Goal: Transaction & Acquisition: Book appointment/travel/reservation

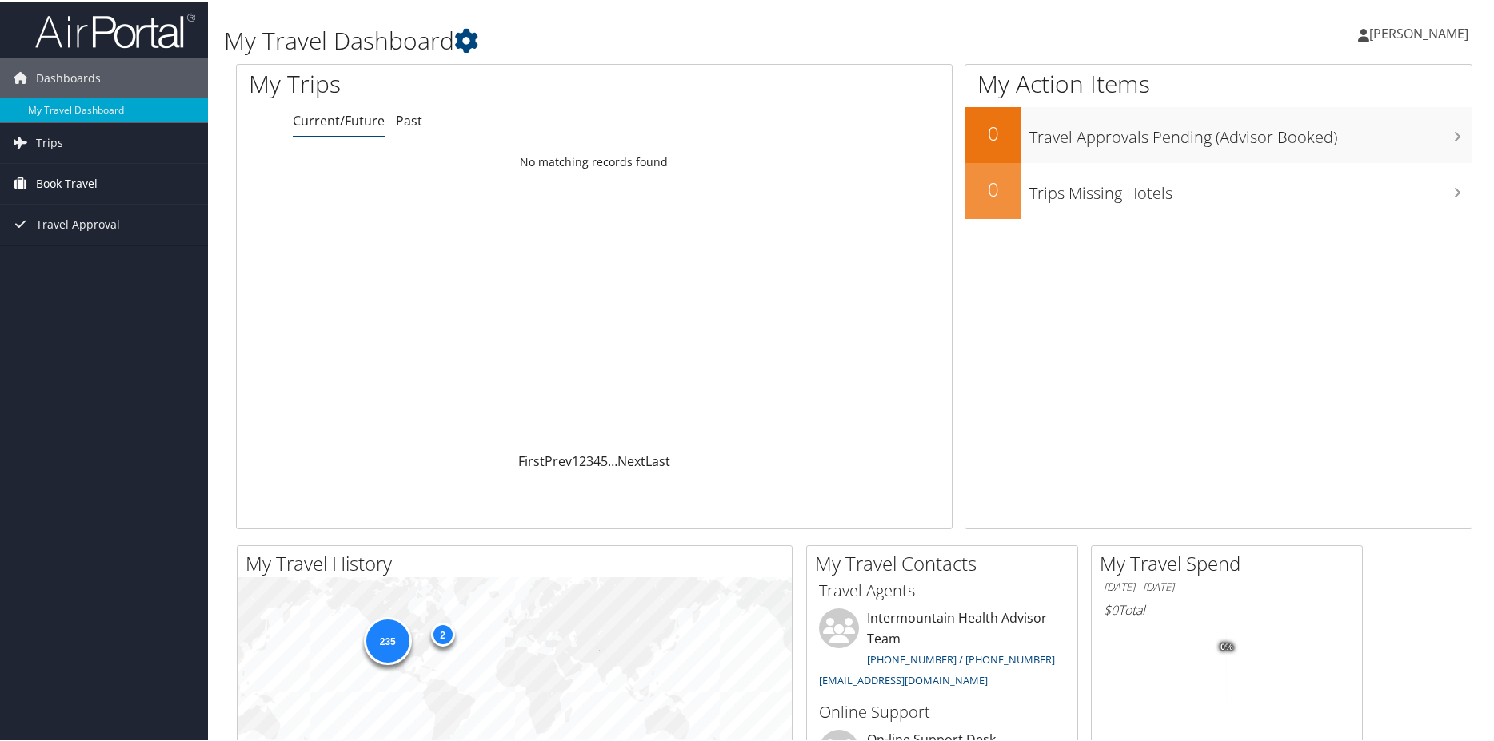
click at [68, 180] on span "Book Travel" at bounding box center [67, 182] width 62 height 40
click at [74, 261] on link "Book/Manage Online Trips" at bounding box center [104, 262] width 208 height 24
click at [64, 178] on span "Book Travel" at bounding box center [67, 182] width 62 height 40
click at [59, 257] on link "Book/Manage Online Trips" at bounding box center [104, 262] width 208 height 24
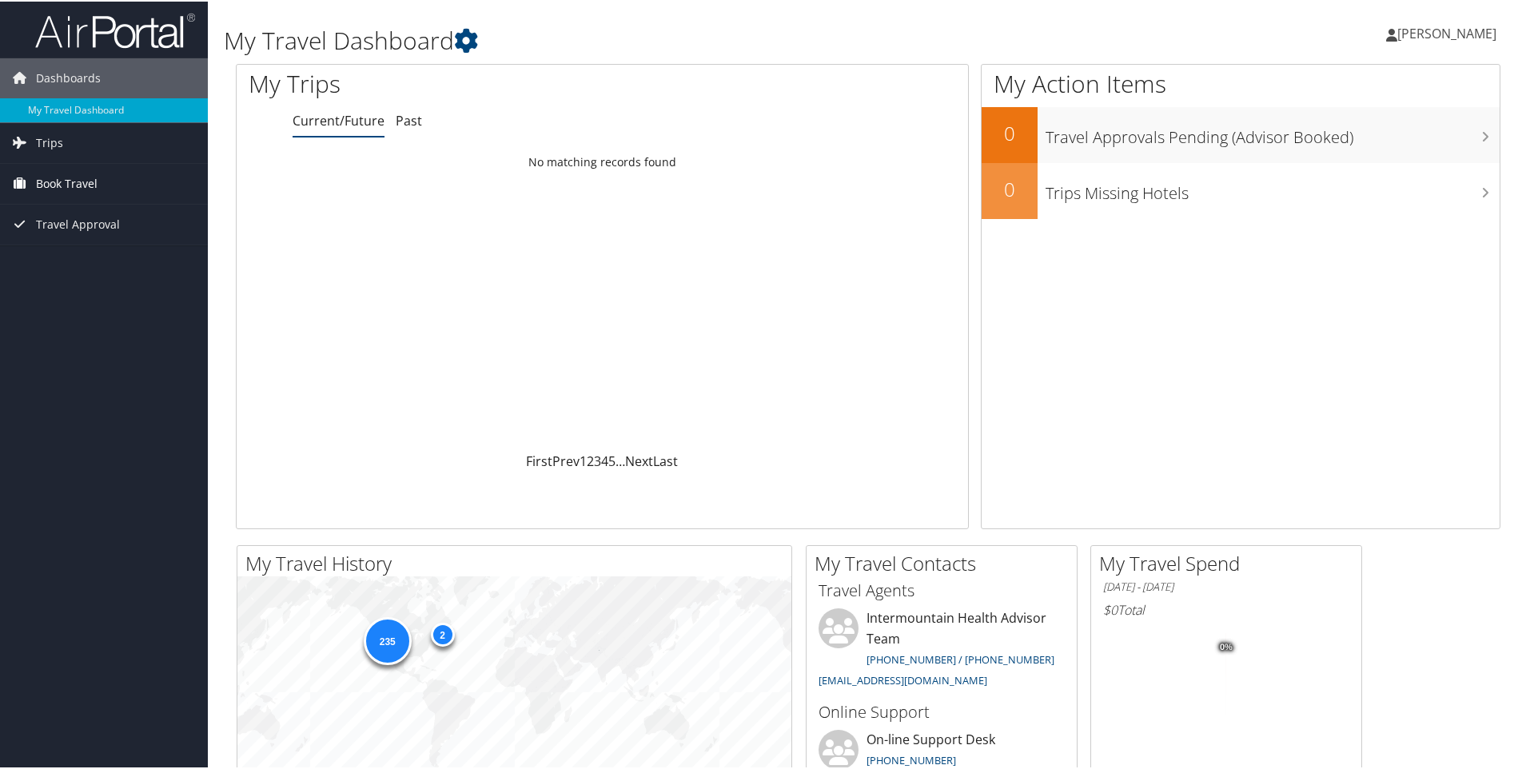
click at [74, 185] on span "Book Travel" at bounding box center [67, 182] width 62 height 40
click at [66, 262] on link "Book/Manage Online Trips" at bounding box center [104, 262] width 208 height 24
